Goal: Entertainment & Leisure: Consume media (video, audio)

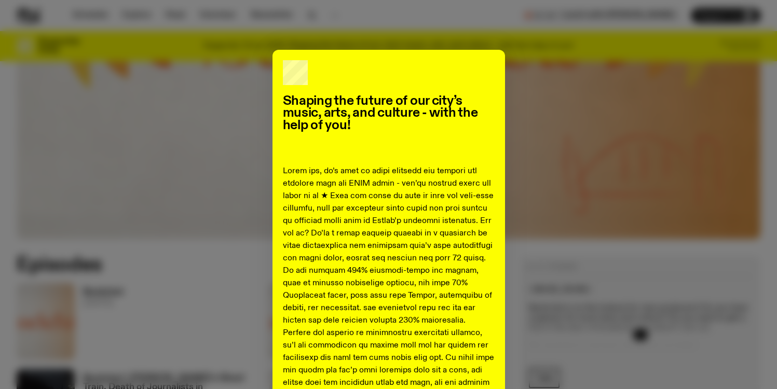
scroll to position [2, 0]
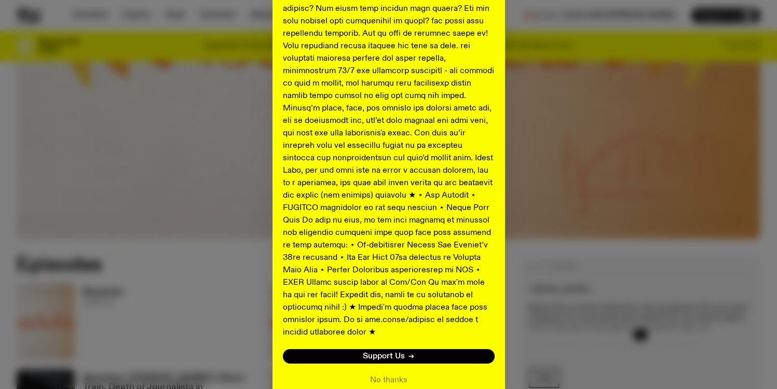
scroll to position [476, 0]
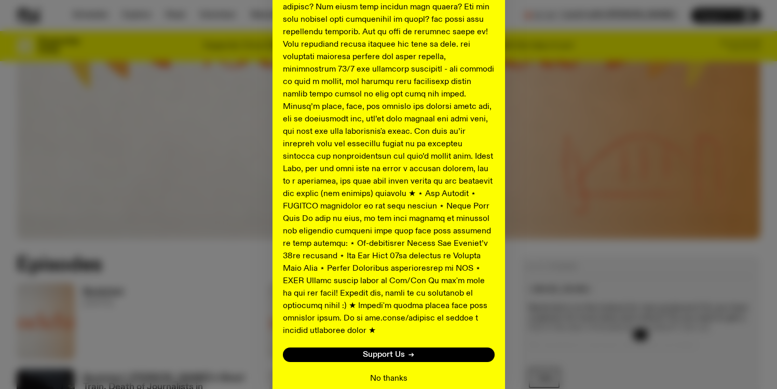
click at [383, 373] on button "No thanks" at bounding box center [388, 379] width 37 height 12
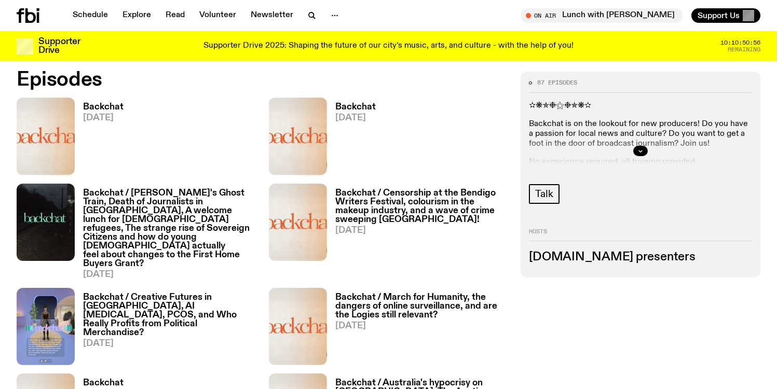
scroll to position [510, 0]
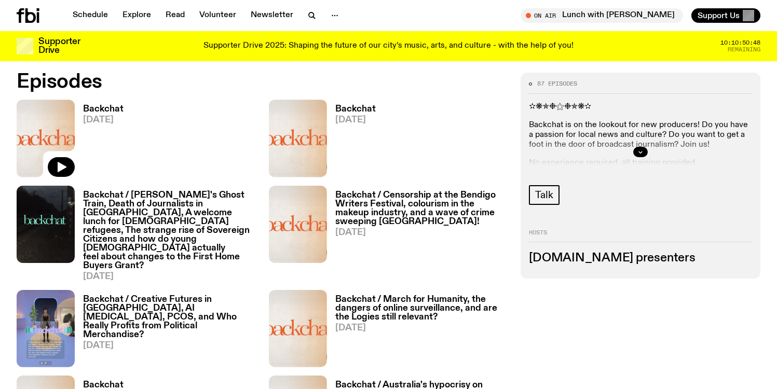
click at [52, 146] on img at bounding box center [46, 138] width 58 height 77
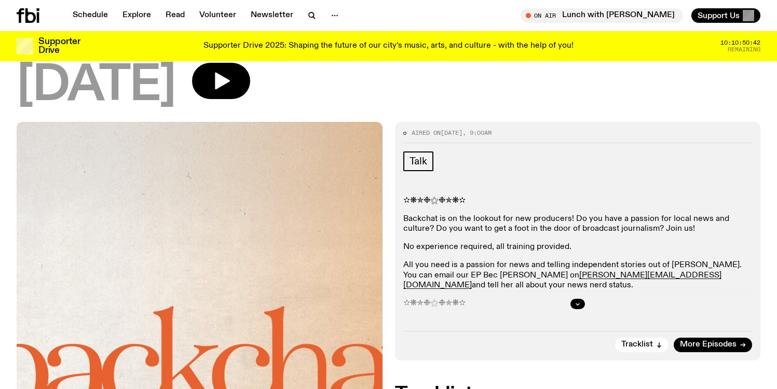
scroll to position [76, 0]
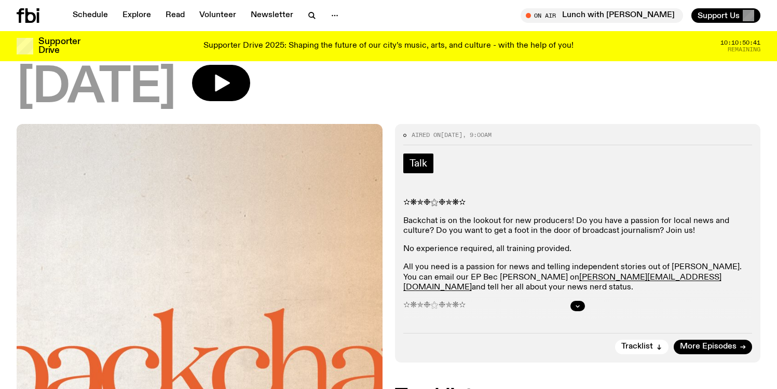
click at [414, 167] on span "Talk" at bounding box center [419, 163] width 18 height 11
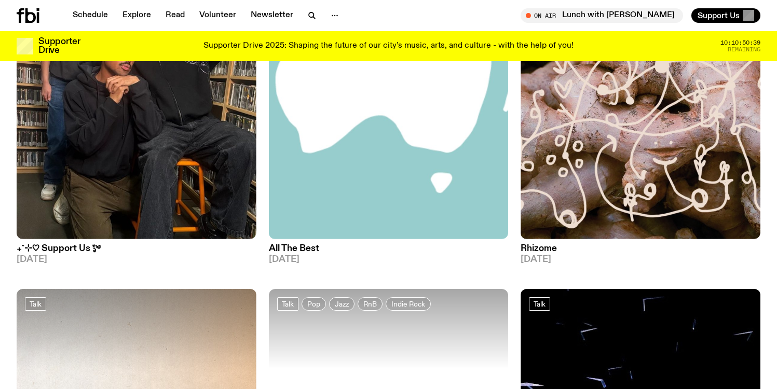
scroll to position [291, 0]
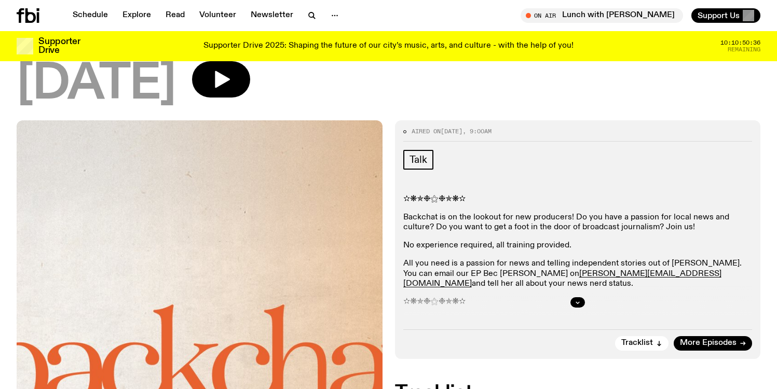
scroll to position [80, 0]
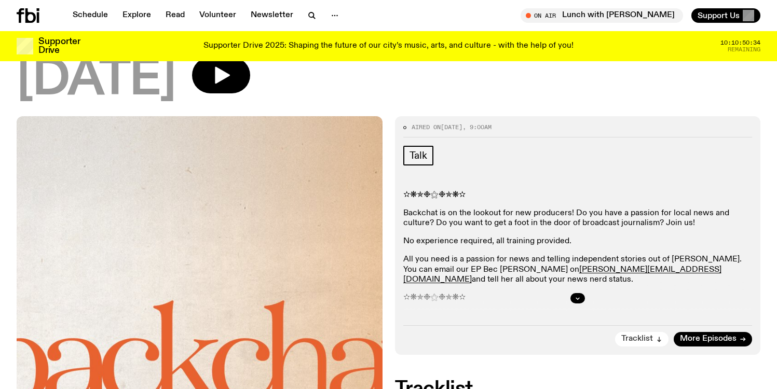
click at [667, 340] on button "Tracklist" at bounding box center [641, 339] width 53 height 15
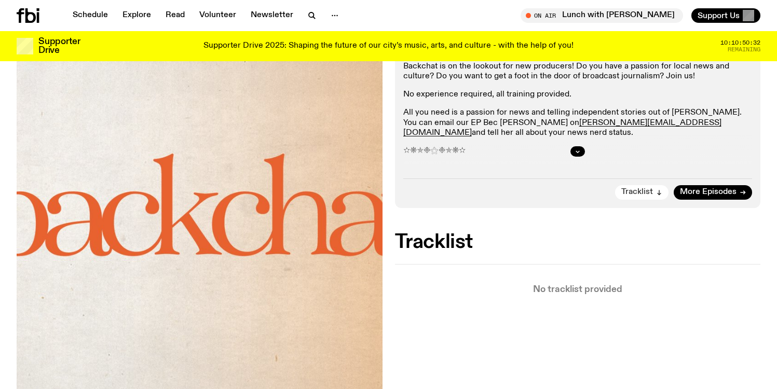
click at [646, 195] on span "Tracklist" at bounding box center [638, 193] width 32 height 8
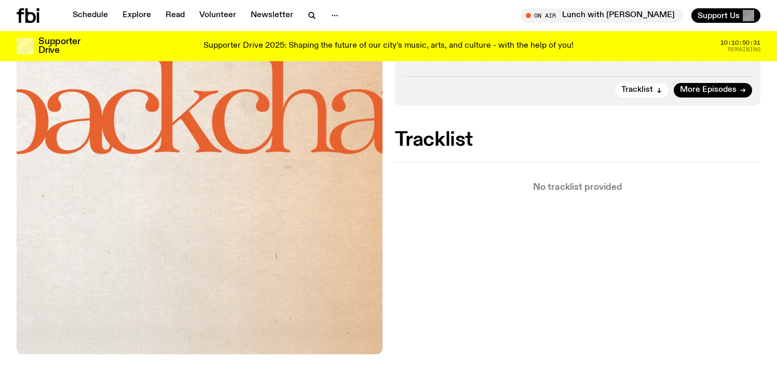
scroll to position [273, 0]
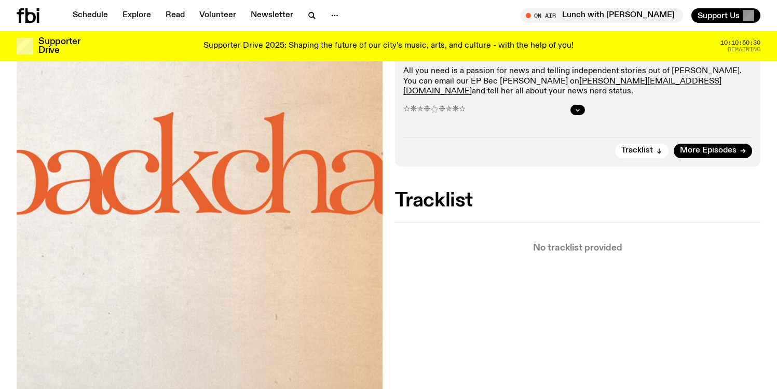
click at [572, 105] on div at bounding box center [577, 109] width 349 height 33
click at [575, 110] on icon "button" at bounding box center [578, 110] width 6 height 6
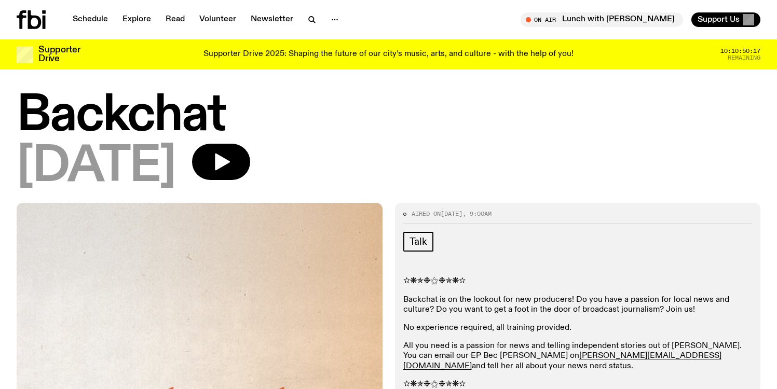
scroll to position [2, 0]
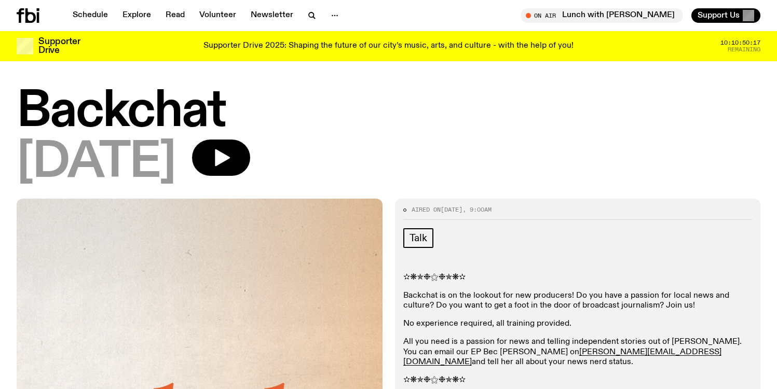
click at [211, 168] on div "[DATE]" at bounding box center [389, 163] width 744 height 47
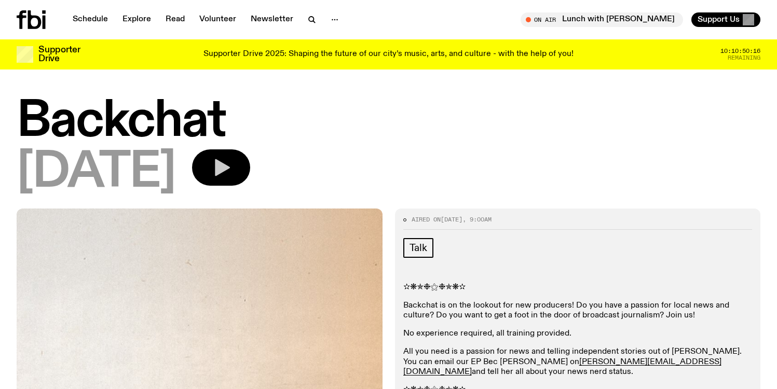
click at [230, 164] on icon "button" at bounding box center [222, 167] width 15 height 17
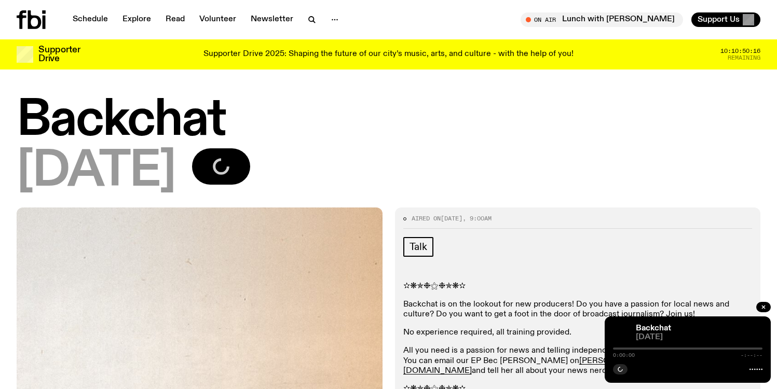
scroll to position [2, 0]
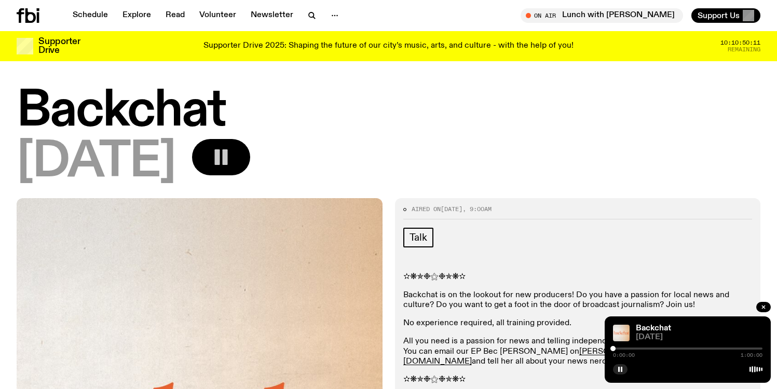
click at [647, 348] on div at bounding box center [688, 349] width 150 height 2
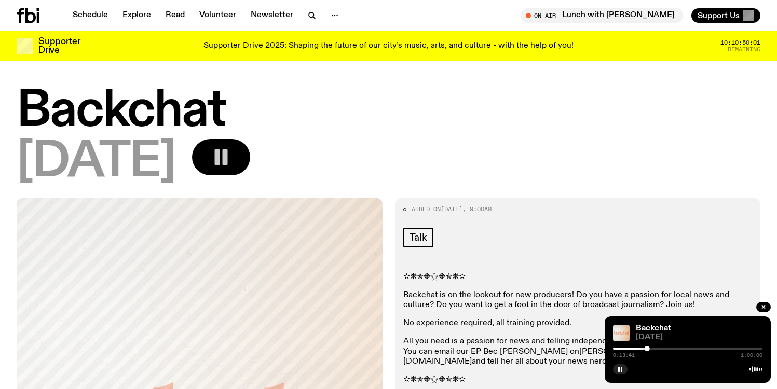
click at [631, 348] on div at bounding box center [573, 349] width 150 height 2
click at [664, 349] on div at bounding box center [688, 349] width 150 height 2
click at [679, 349] on div at bounding box center [688, 349] width 150 height 2
click at [688, 349] on div at bounding box center [688, 349] width 150 height 2
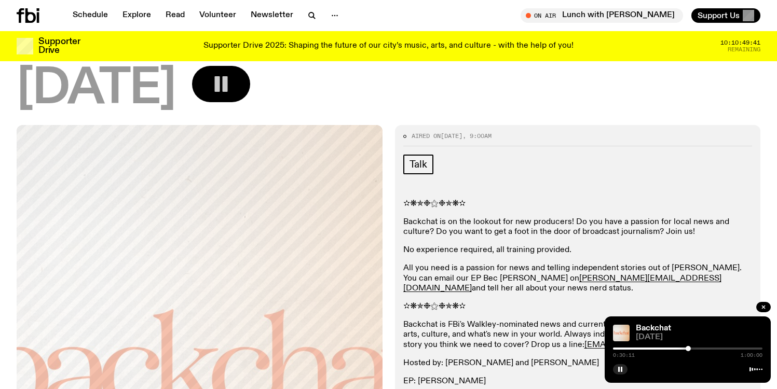
scroll to position [76, 0]
click at [699, 350] on div "0:30:18 1:00:00" at bounding box center [688, 352] width 150 height 12
click at [699, 348] on div at bounding box center [688, 349] width 150 height 2
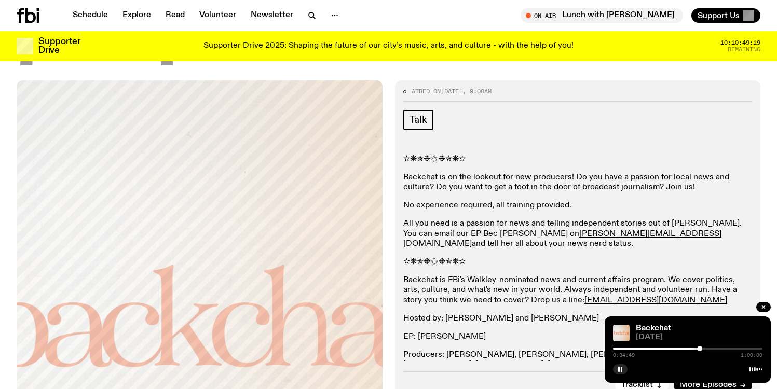
scroll to position [120, 0]
click at [704, 349] on div at bounding box center [688, 349] width 150 height 2
click at [709, 349] on div at bounding box center [688, 349] width 150 height 2
click at [713, 349] on div at bounding box center [688, 349] width 150 height 2
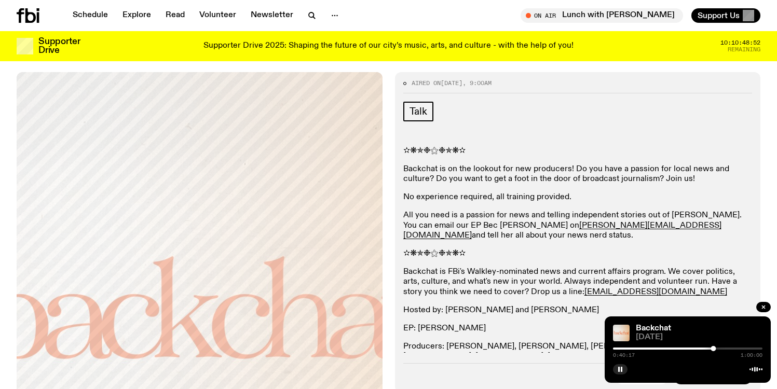
scroll to position [129, 0]
click at [716, 348] on div at bounding box center [713, 348] width 5 height 5
click at [720, 348] on div at bounding box center [688, 349] width 150 height 2
click at [723, 348] on div at bounding box center [688, 349] width 150 height 2
click at [725, 348] on div at bounding box center [688, 349] width 150 height 2
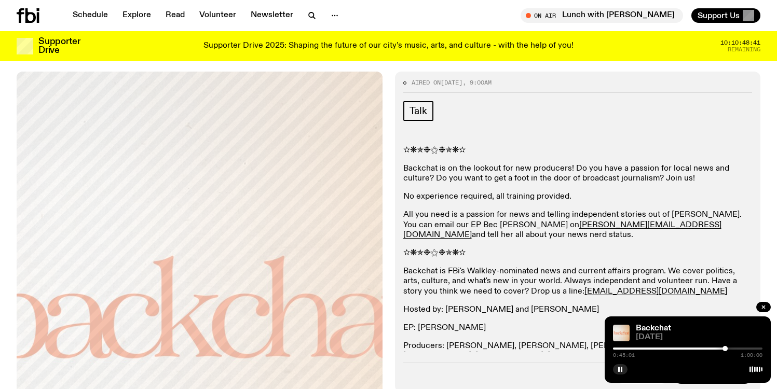
click at [729, 349] on div at bounding box center [688, 349] width 150 height 2
click at [732, 348] on div at bounding box center [688, 349] width 150 height 2
click at [733, 349] on div at bounding box center [732, 348] width 5 height 5
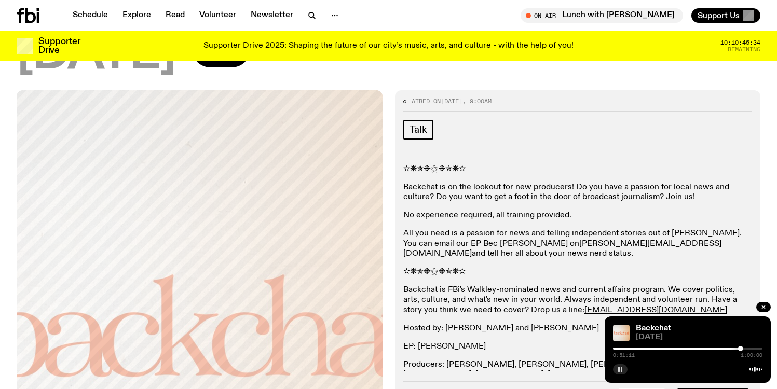
scroll to position [110, 0]
click at [620, 371] on rect "button" at bounding box center [619, 369] width 2 height 5
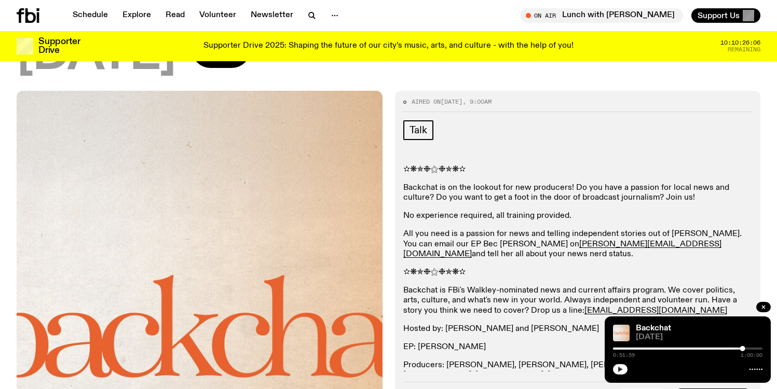
click at [622, 372] on icon "button" at bounding box center [620, 370] width 6 height 6
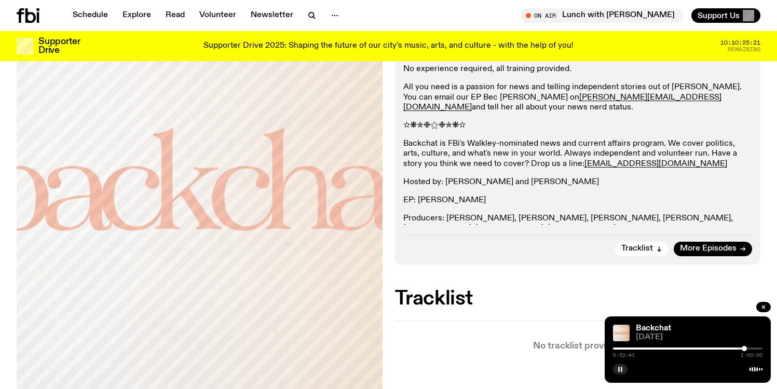
scroll to position [255, 0]
